Goal: Information Seeking & Learning: Learn about a topic

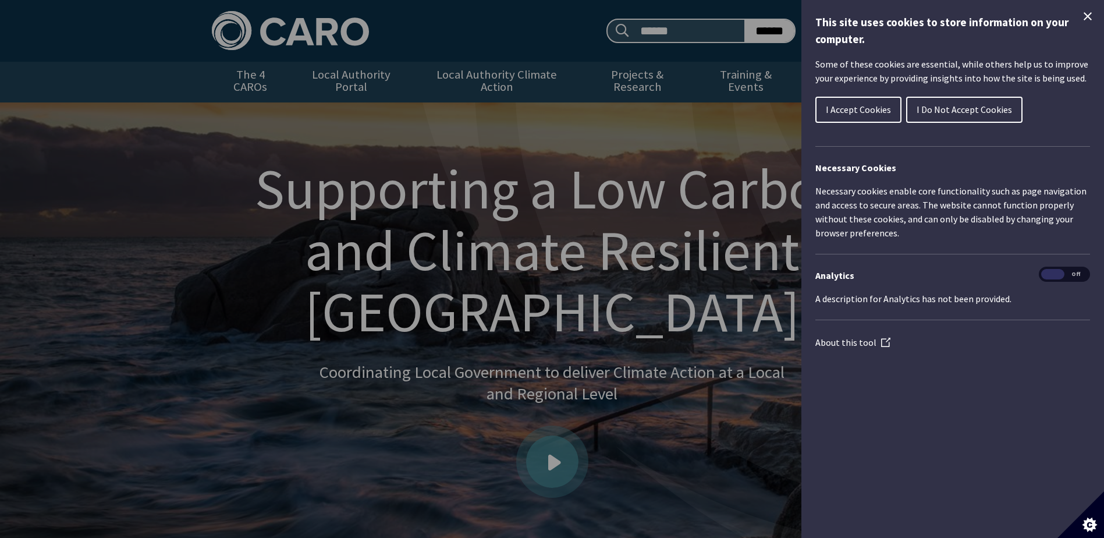
click at [839, 107] on span "I Accept Cookies" at bounding box center [858, 110] width 65 height 12
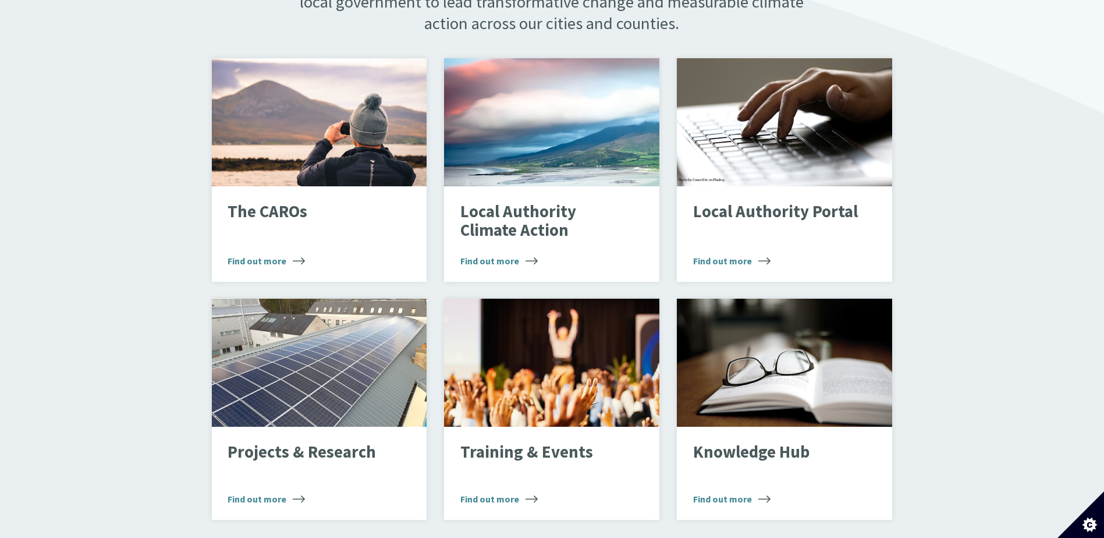
scroll to position [776, 0]
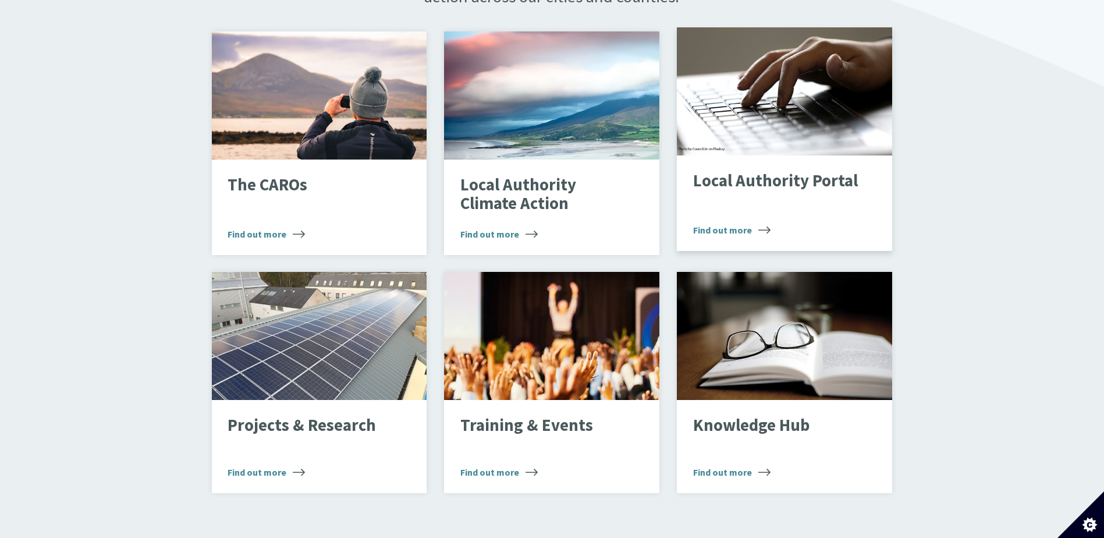
click at [736, 223] on span "Find out more" at bounding box center [731, 230] width 77 height 14
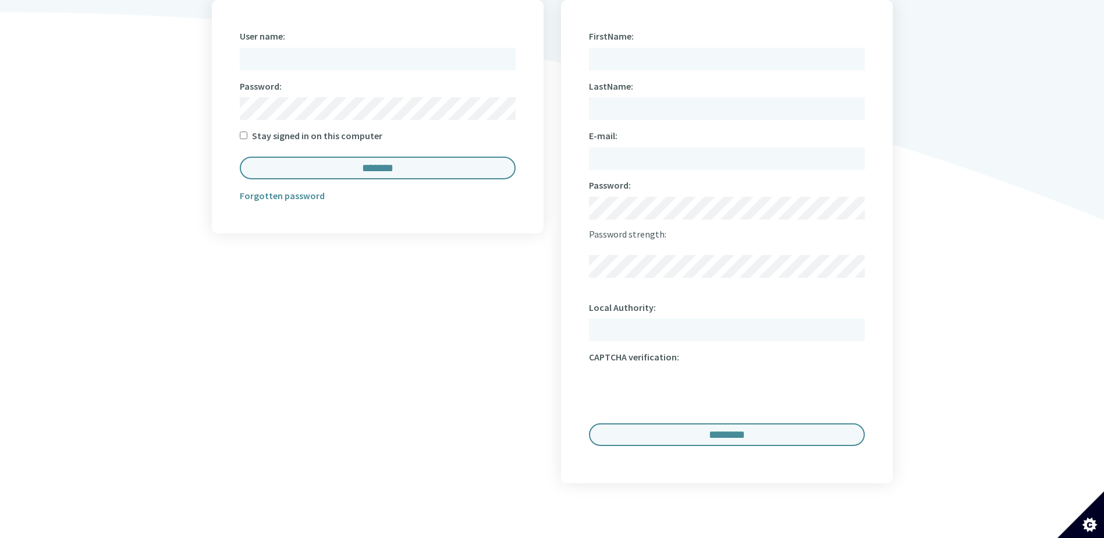
scroll to position [679, 0]
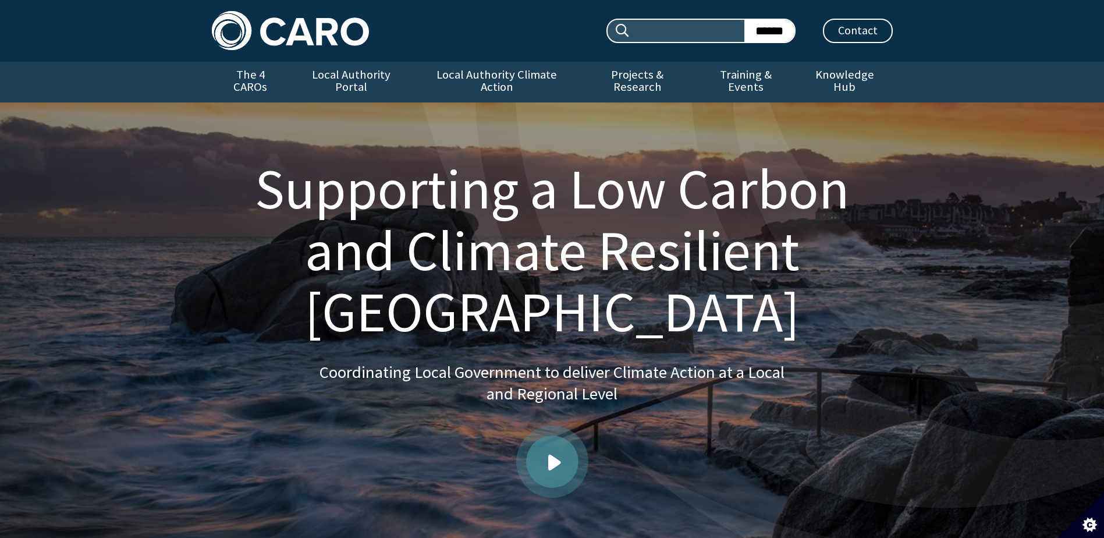
scroll to position [776, 0]
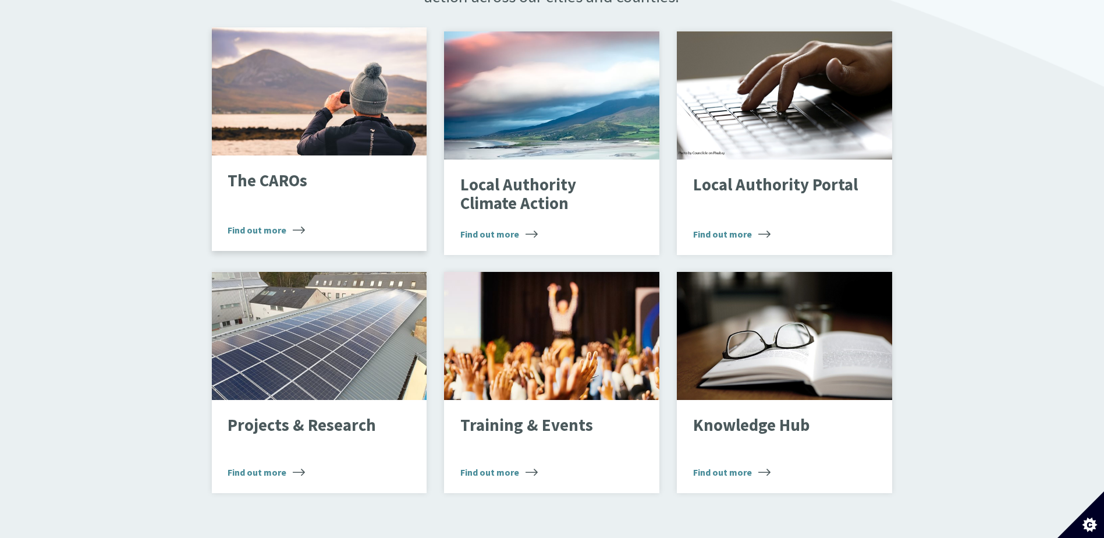
click at [266, 223] on span "Find out more" at bounding box center [266, 230] width 77 height 14
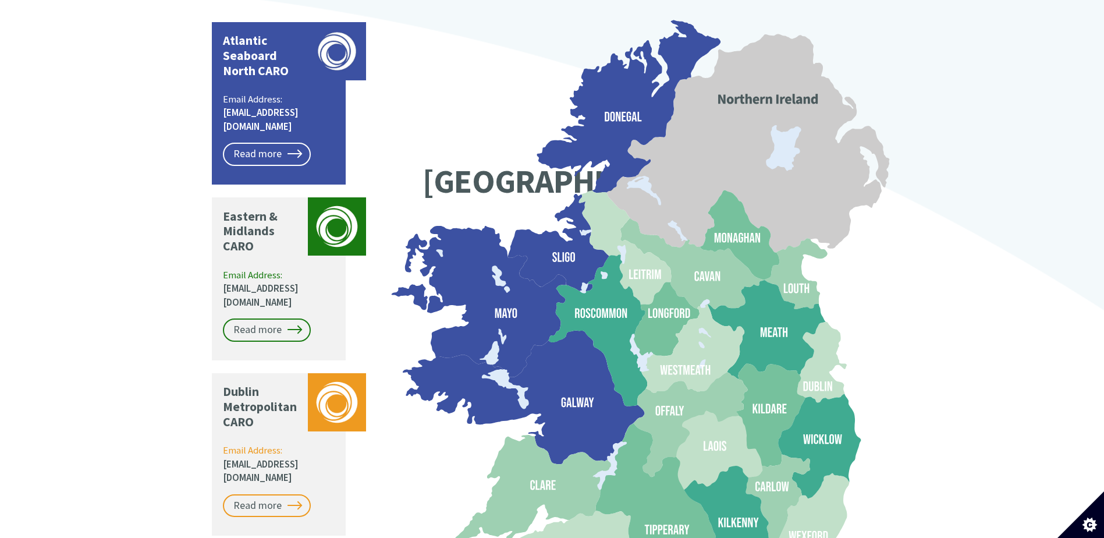
scroll to position [970, 0]
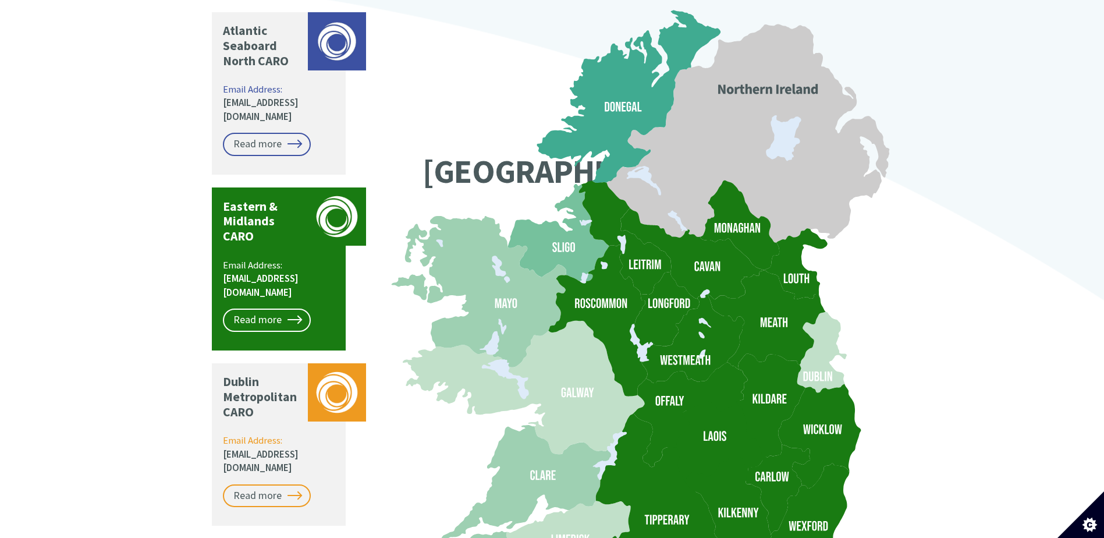
click at [783, 361] on icon at bounding box center [769, 406] width 69 height 104
click at [286, 308] on link "Read more" at bounding box center [267, 319] width 88 height 23
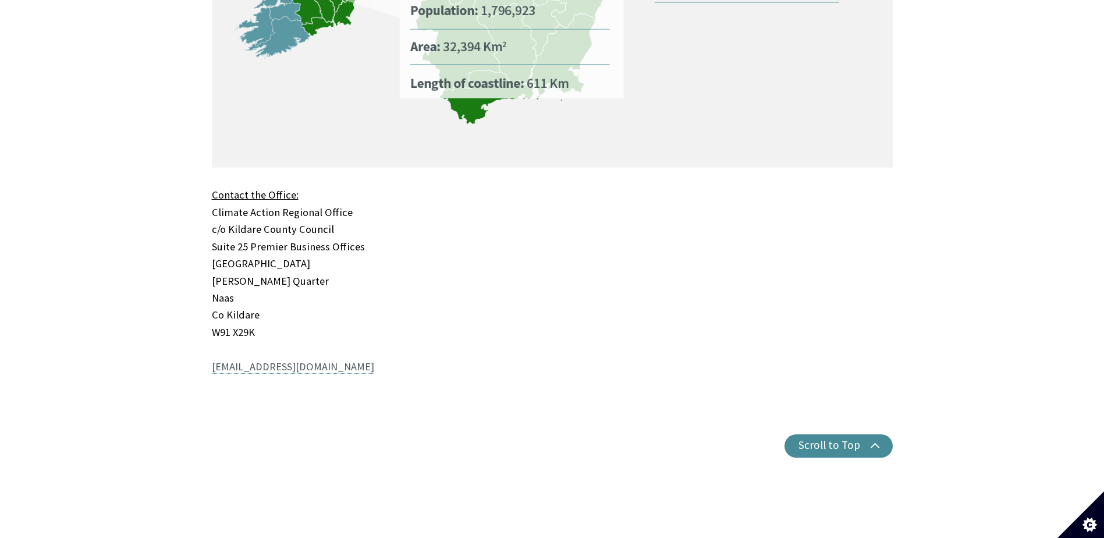
scroll to position [1168, 0]
